Goal: Obtain resource: Obtain resource

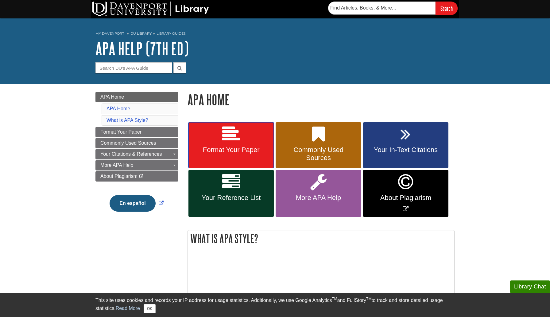
click at [261, 132] on link "Format Your Paper" at bounding box center [231, 145] width 85 height 46
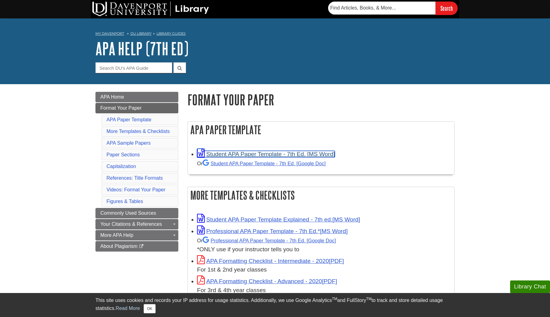
click at [265, 153] on link "Student APA Paper Template - 7th Ed. [MS Word]" at bounding box center [266, 154] width 138 height 6
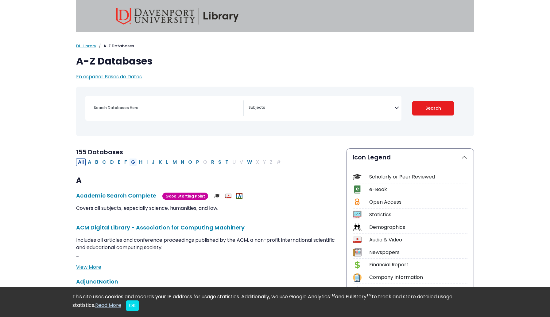
click at [134, 164] on button "G" at bounding box center [133, 162] width 8 height 8
select select "Database Subject Filter"
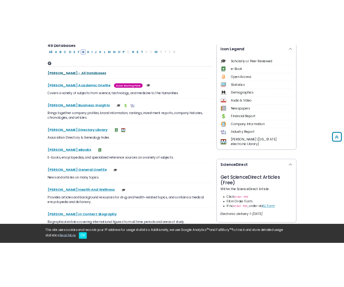
scroll to position [150, 0]
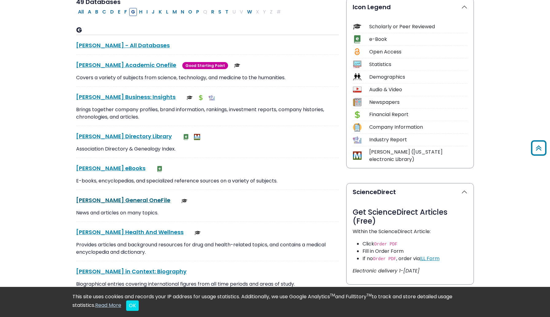
click at [114, 201] on link "Gale General OneFile This link opens in a new window" at bounding box center [123, 200] width 94 height 8
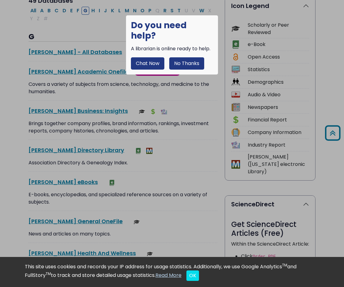
click at [185, 57] on button "No Thanks" at bounding box center [186, 63] width 35 height 12
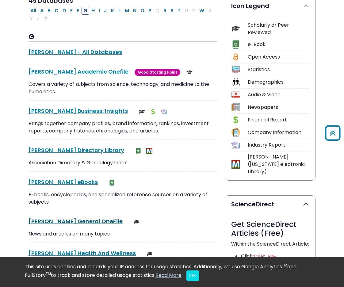
click at [45, 222] on link "Gale General OneFile This link opens in a new window" at bounding box center [76, 222] width 94 height 8
